Goal: Navigation & Orientation: Find specific page/section

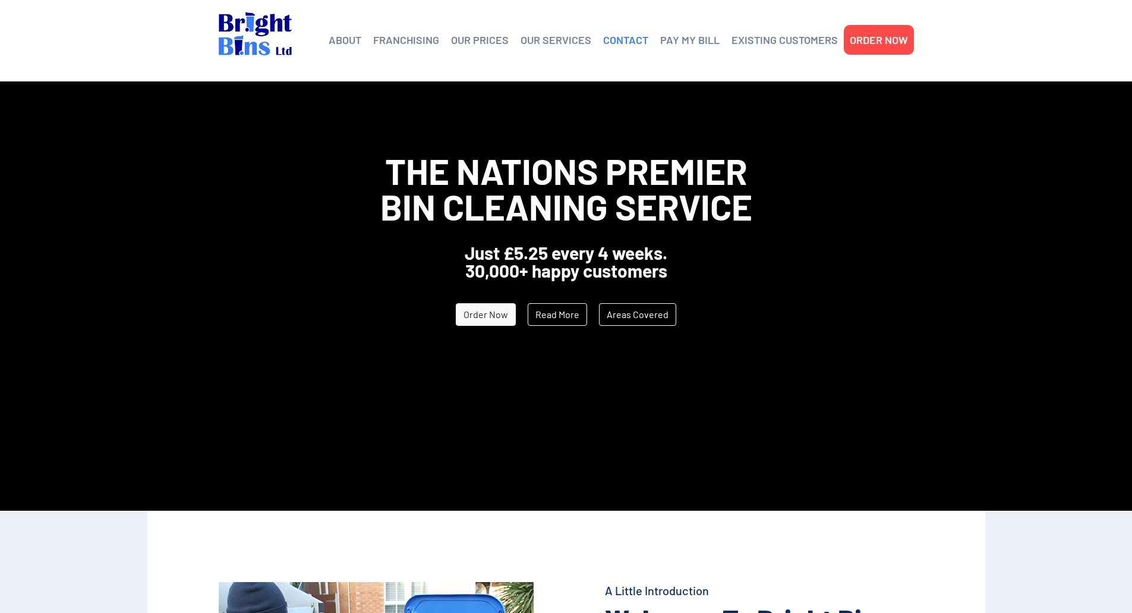
click at [630, 36] on link "CONTACT" at bounding box center [625, 40] width 45 height 18
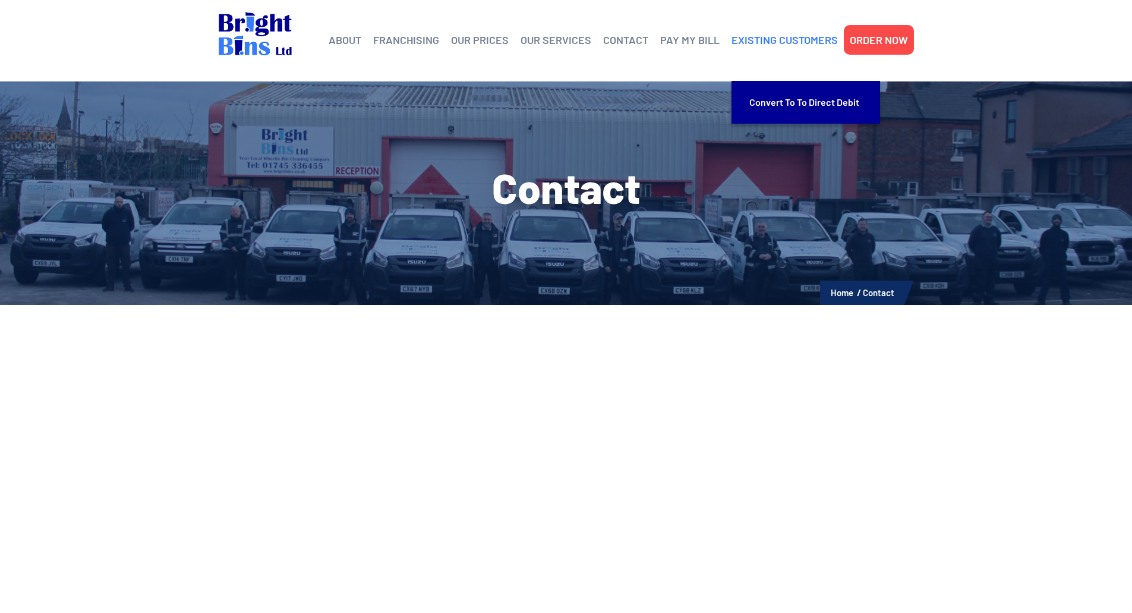
click at [747, 46] on link "EXISTING CUSTOMERS" at bounding box center [785, 40] width 106 height 18
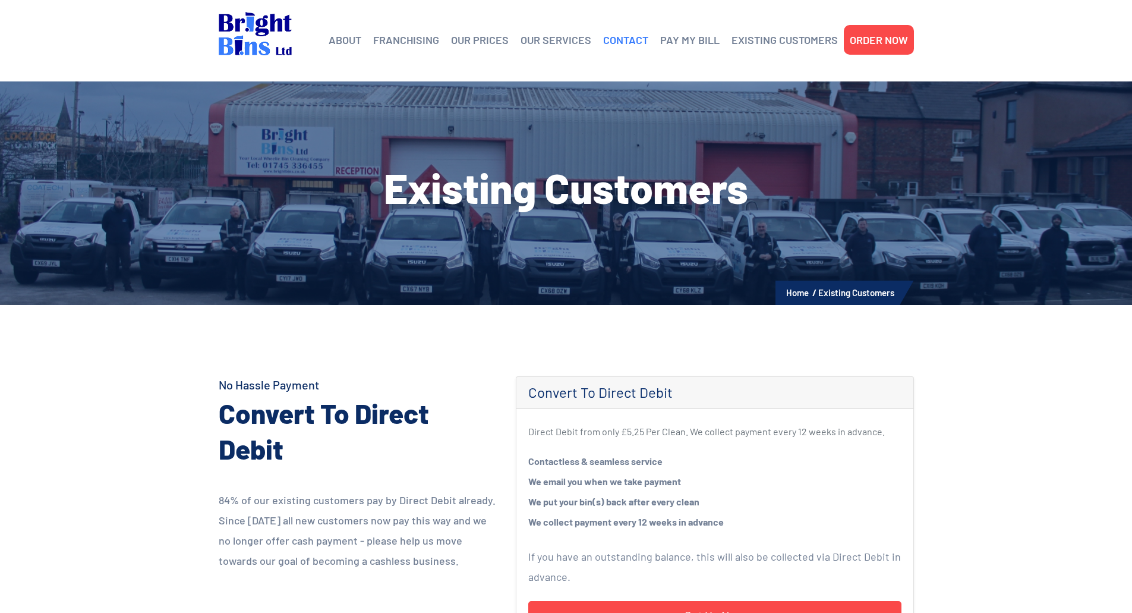
click at [626, 45] on link "CONTACT" at bounding box center [625, 40] width 45 height 18
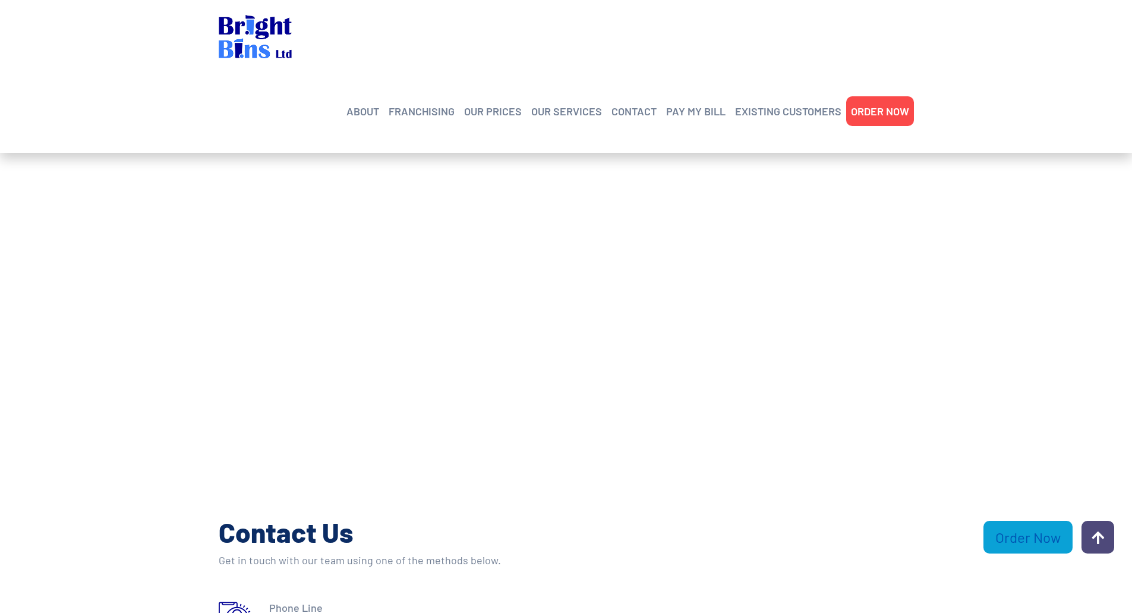
scroll to position [178, 0]
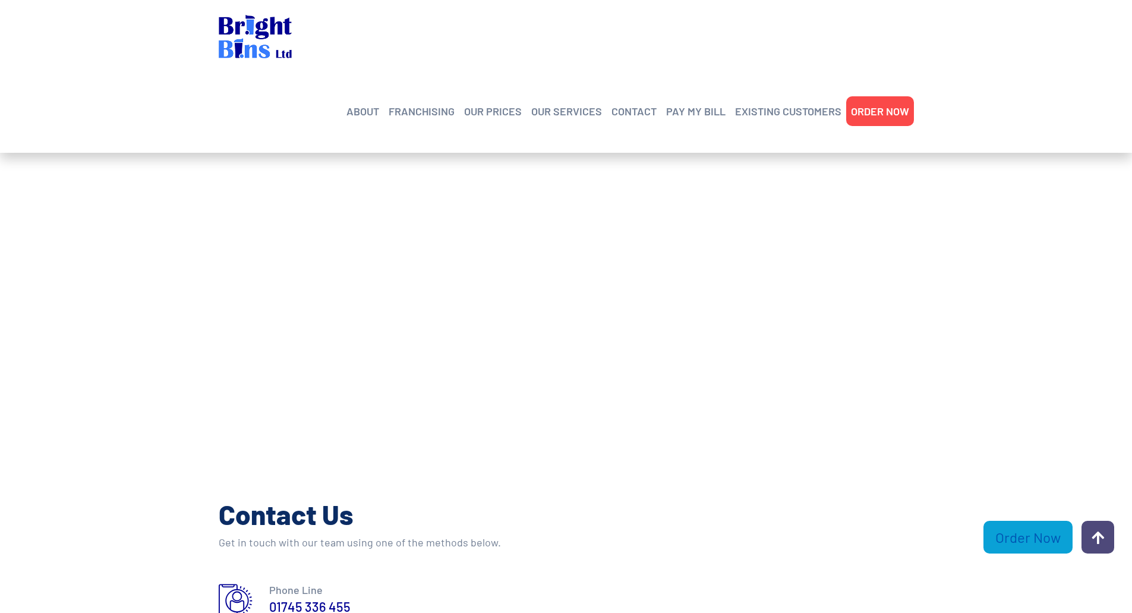
click at [1054, 543] on link "Order Now" at bounding box center [1028, 537] width 89 height 33
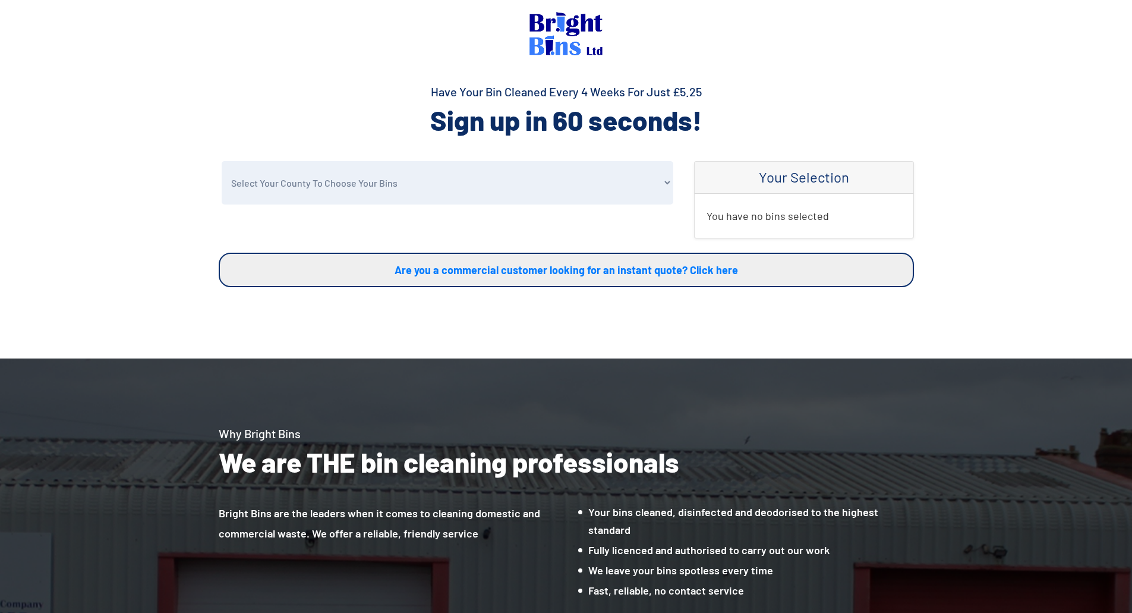
click at [603, 182] on select "Select Your County To Choose Your Bins Cheshire Conwy Denbighshire Flintshire S…" at bounding box center [448, 182] width 452 height 43
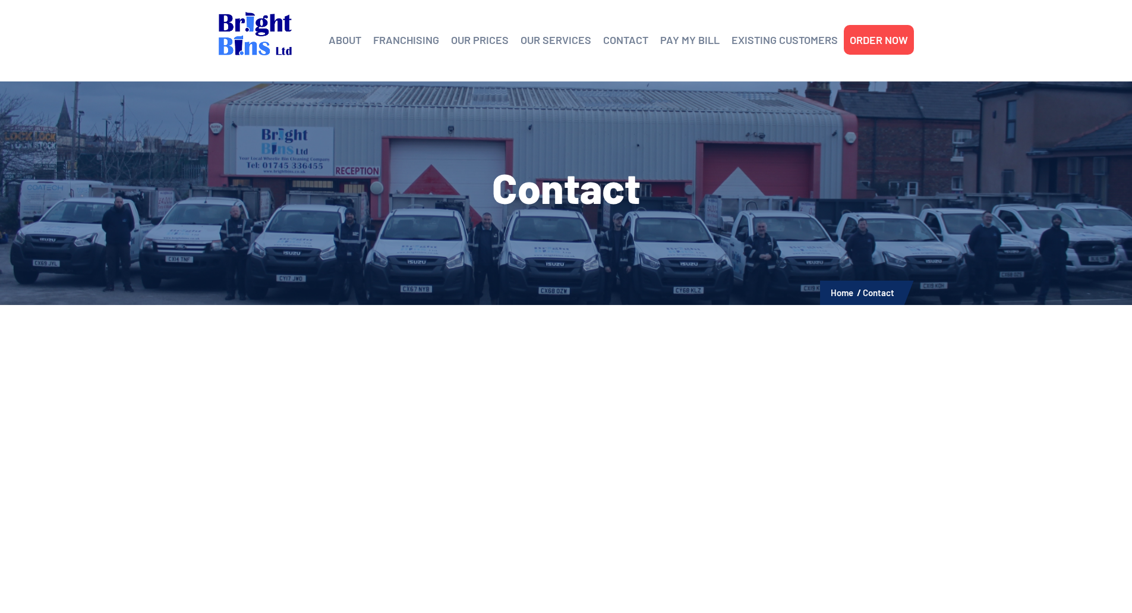
drag, startPoint x: 65, startPoint y: 92, endPoint x: 207, endPoint y: 32, distance: 155.0
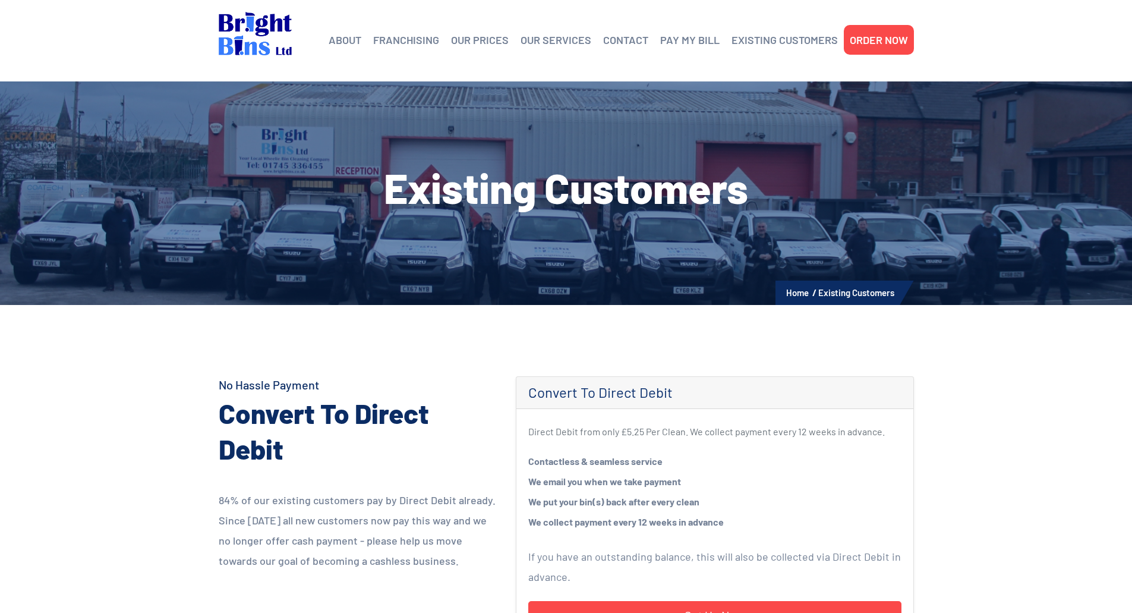
drag, startPoint x: 515, startPoint y: 316, endPoint x: 522, endPoint y: 303, distance: 15.4
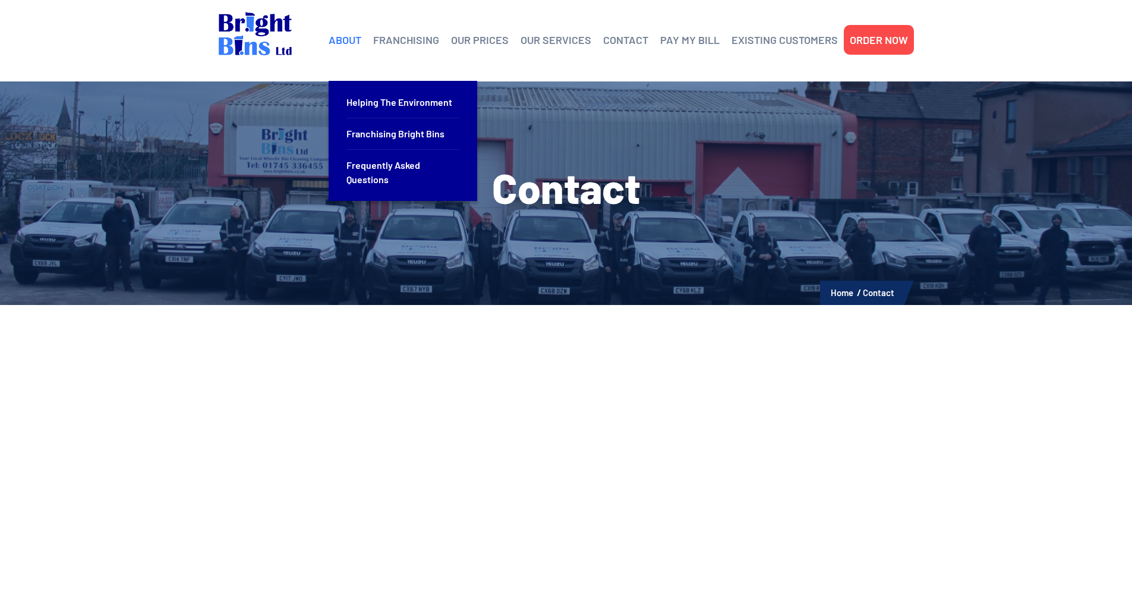
click at [345, 39] on link "ABOUT" at bounding box center [345, 40] width 33 height 18
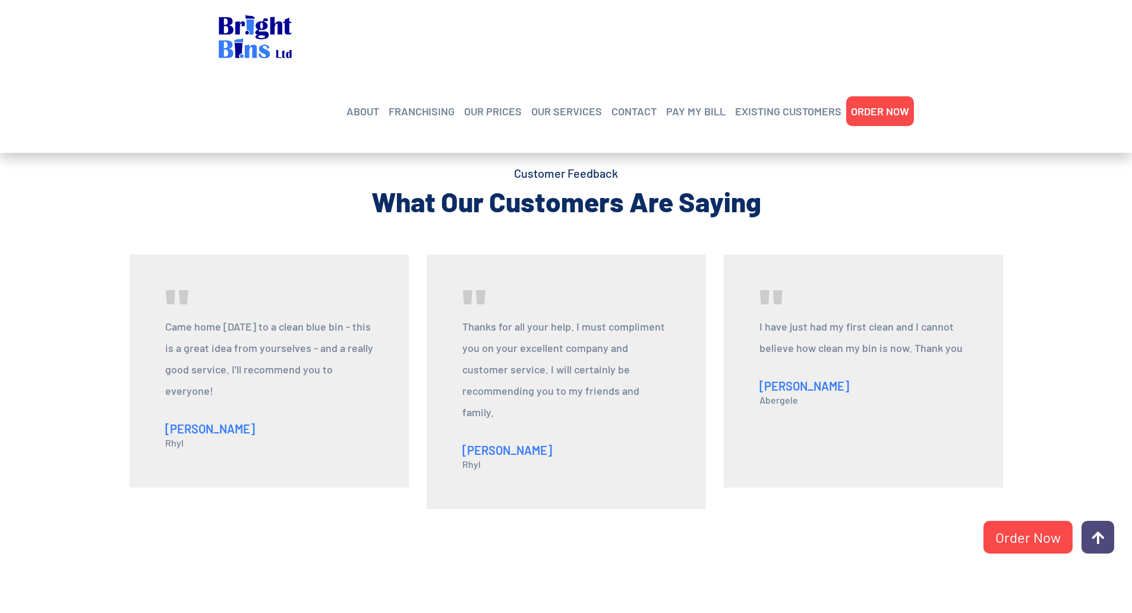
scroll to position [1279, 0]
